Goal: Information Seeking & Learning: Find specific page/section

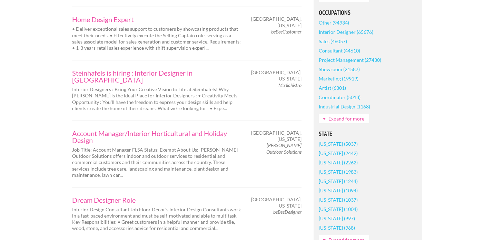
scroll to position [324, 0]
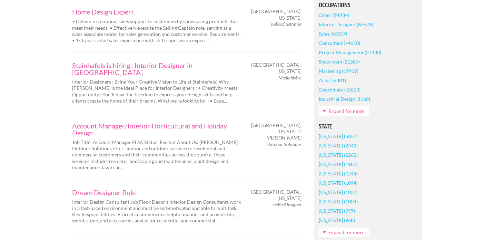
click at [336, 155] on link "[US_STATE] (2262)" at bounding box center [338, 154] width 39 height 9
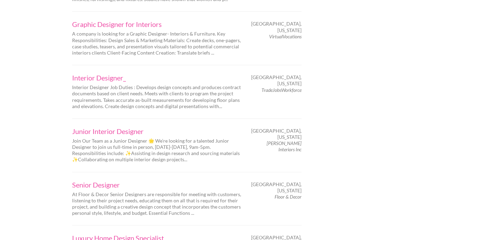
scroll to position [1039, 0]
